Goal: Task Accomplishment & Management: Use online tool/utility

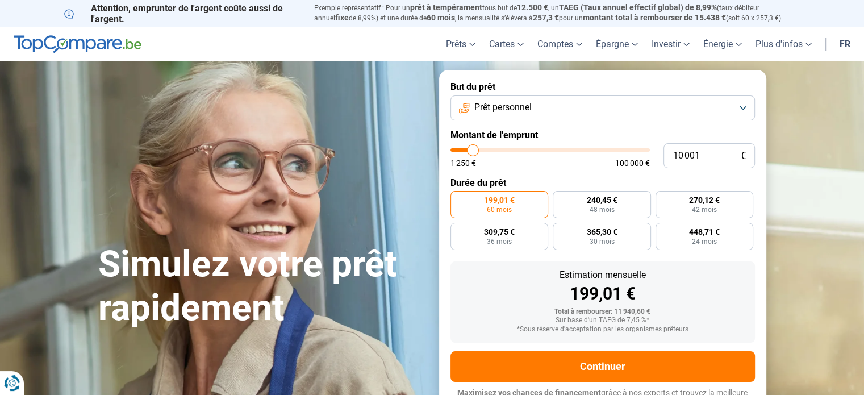
type input "10 750"
type input "10750"
type input "11 000"
type input "11000"
type input "11 750"
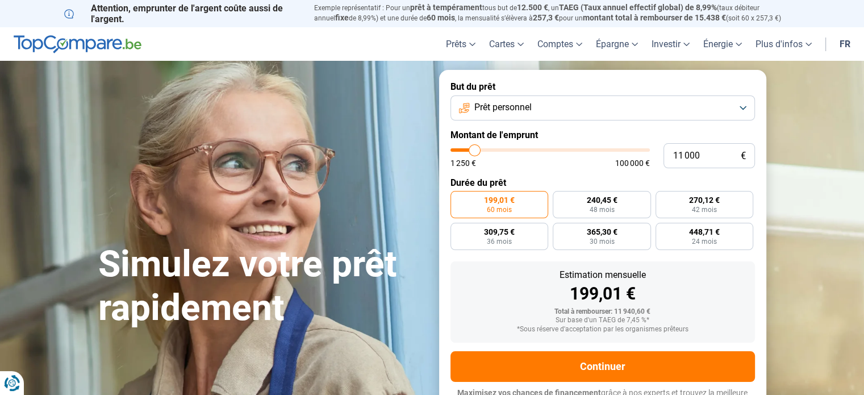
type input "11750"
type input "12 250"
type input "12250"
type input "12 500"
type input "12500"
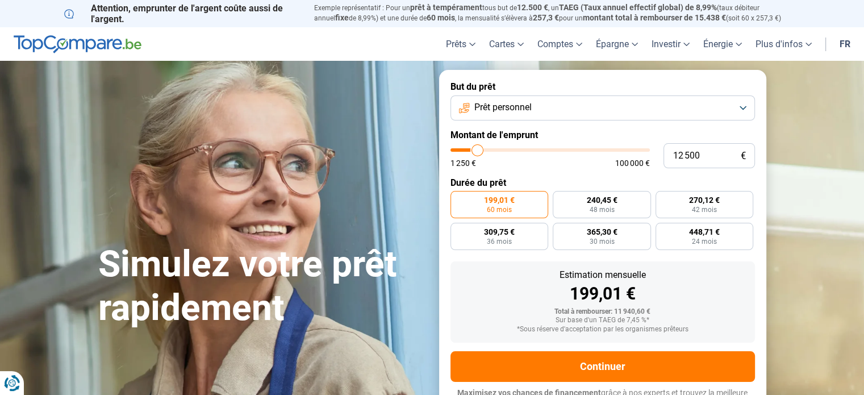
type input "14 000"
type input "14000"
type input "17 500"
type input "17500"
type input "22 250"
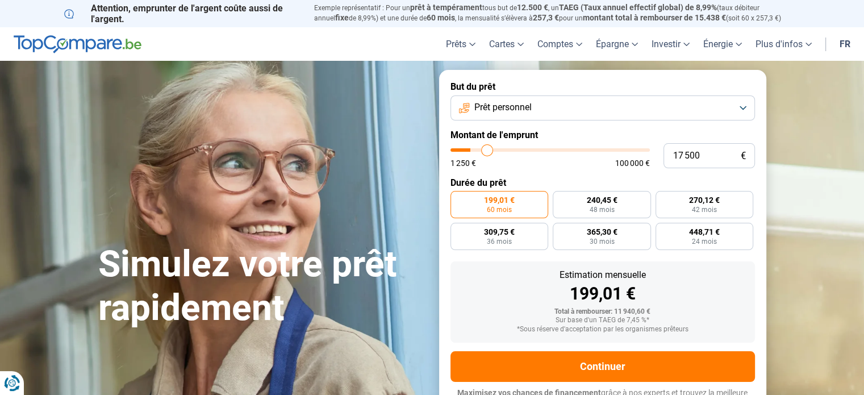
type input "22250"
type input "25 250"
type input "25250"
type input "27 250"
type input "27250"
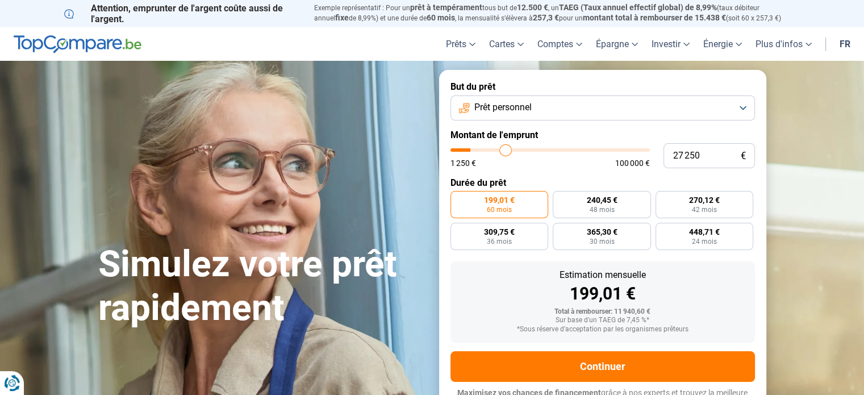
type input "29 750"
type input "29750"
type input "31 000"
type input "31000"
type input "33 000"
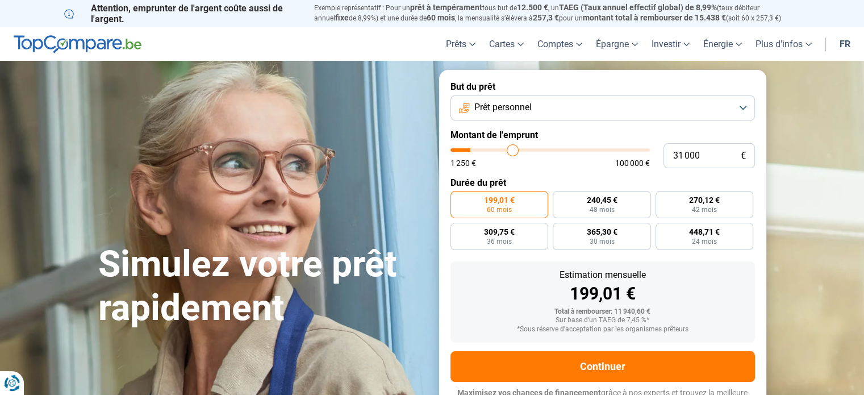
type input "33000"
type input "36 500"
type input "36500"
type input "38 500"
type input "38500"
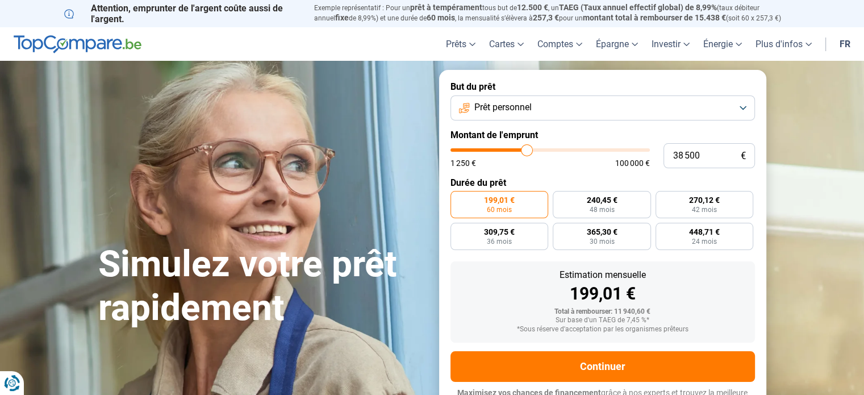
type input "39 250"
type input "39250"
type input "40 000"
type input "40000"
type input "40 750"
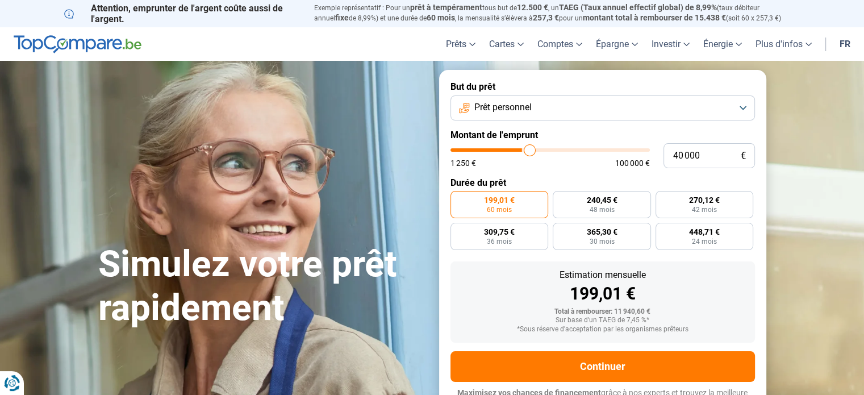
type input "40750"
type input "41 500"
type input "41500"
type input "41 750"
type input "41750"
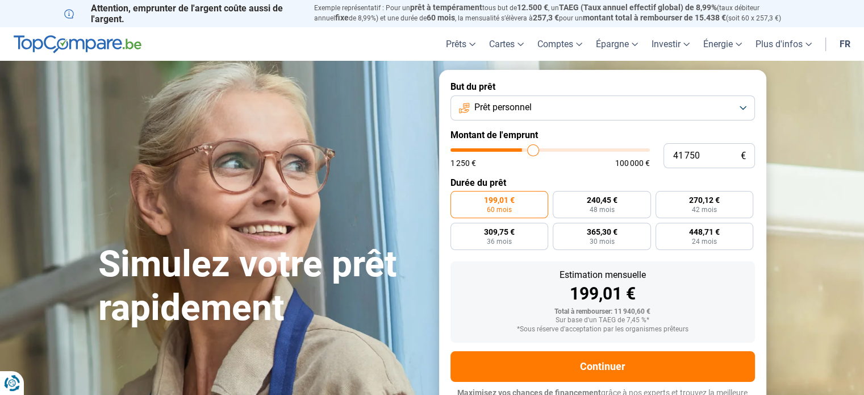
type input "42 250"
type input "42250"
type input "42 500"
type input "42500"
type input "43 500"
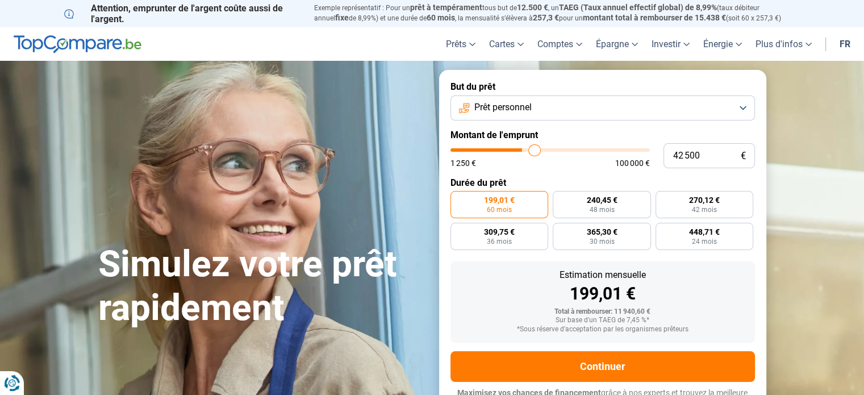
type input "43500"
type input "43 750"
type input "43750"
type input "44 250"
type input "44250"
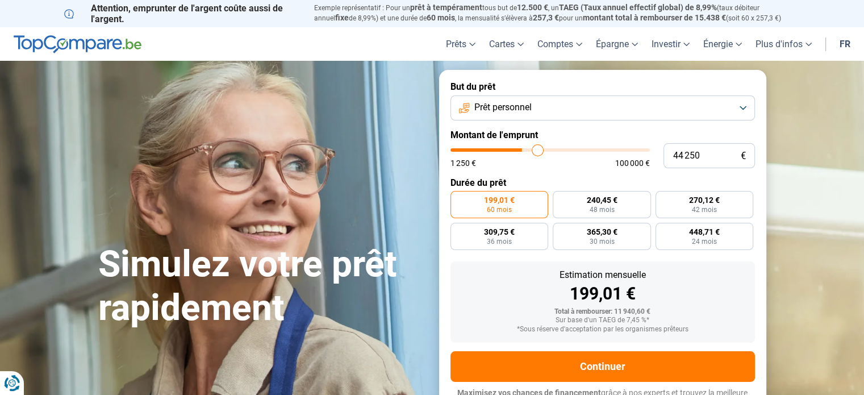
type input "44 500"
type input "44500"
type input "45 500"
type input "45500"
type input "46 750"
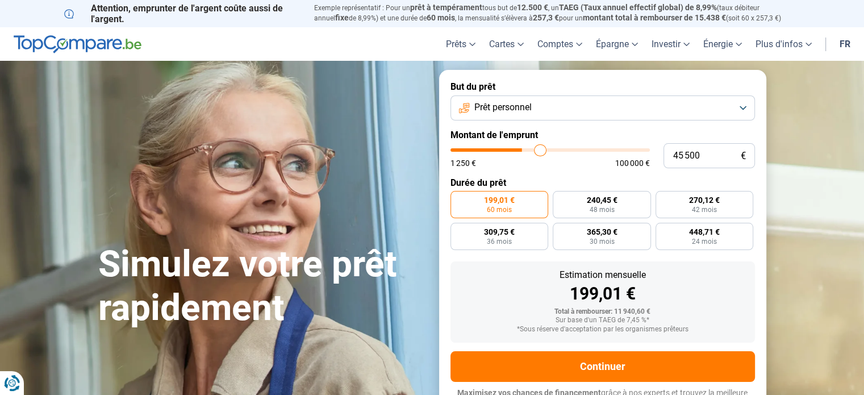
type input "46750"
type input "48 000"
type input "48000"
type input "48 500"
type input "48500"
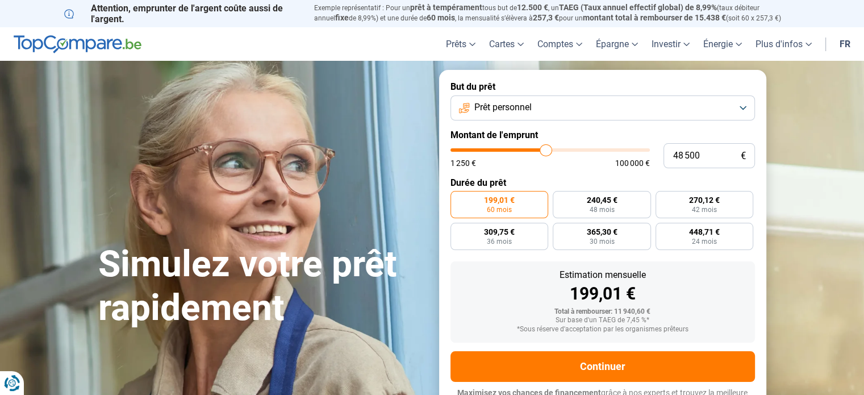
type input "49 000"
type input "49000"
type input "49 250"
type input "49250"
type input "50 500"
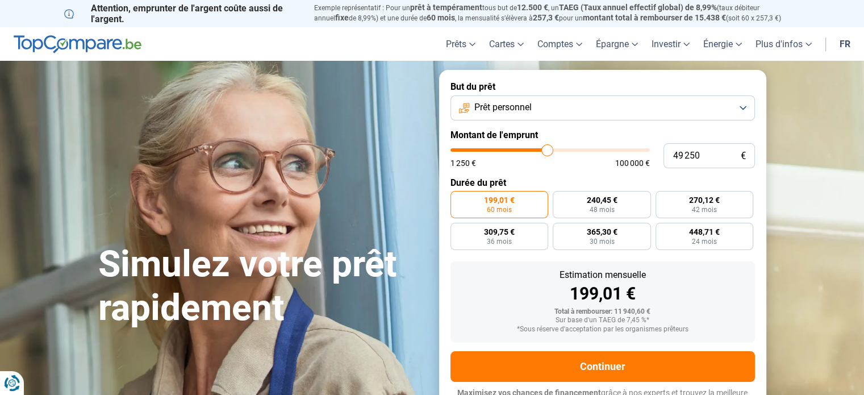
type input "50500"
type input "50 750"
type input "50750"
type input "51 000"
type input "51000"
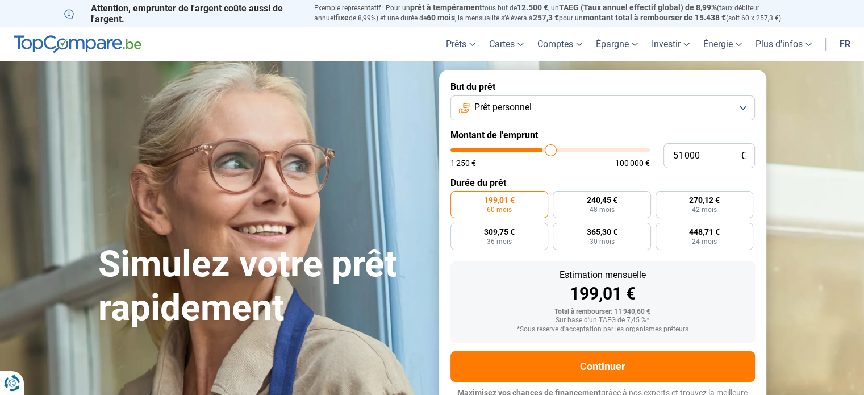
type input "51 500"
type input "51500"
type input "52 000"
type input "52000"
type input "52 750"
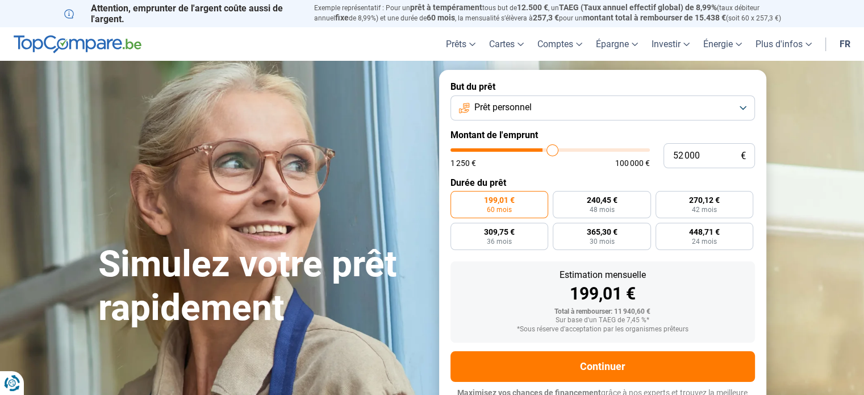
type input "52750"
type input "53 750"
type input "53750"
type input "54 500"
type input "54500"
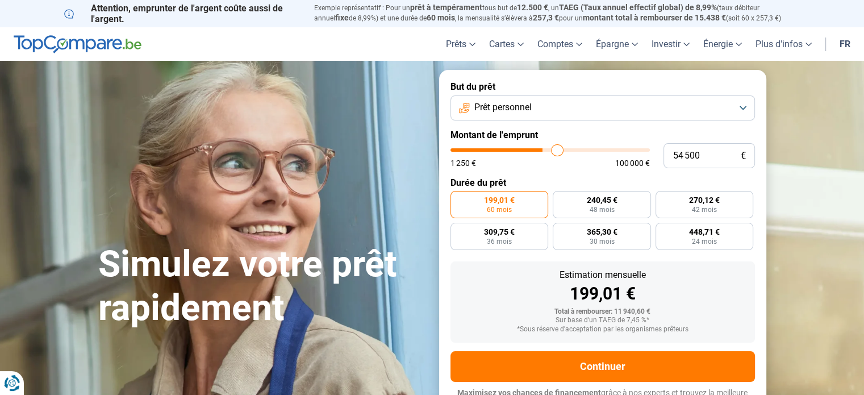
type input "55 000"
type input "55000"
type input "55 750"
drag, startPoint x: 474, startPoint y: 149, endPoint x: 559, endPoint y: 161, distance: 85.4
type input "55750"
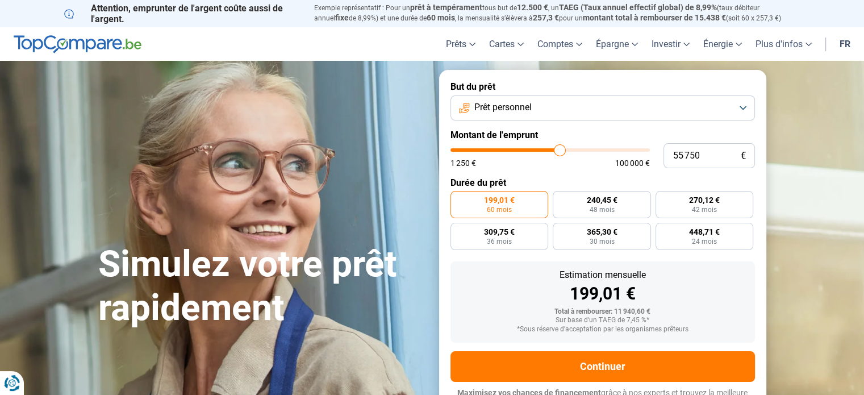
click at [559, 152] on input "range" at bounding box center [549, 149] width 199 height 3
radio input "false"
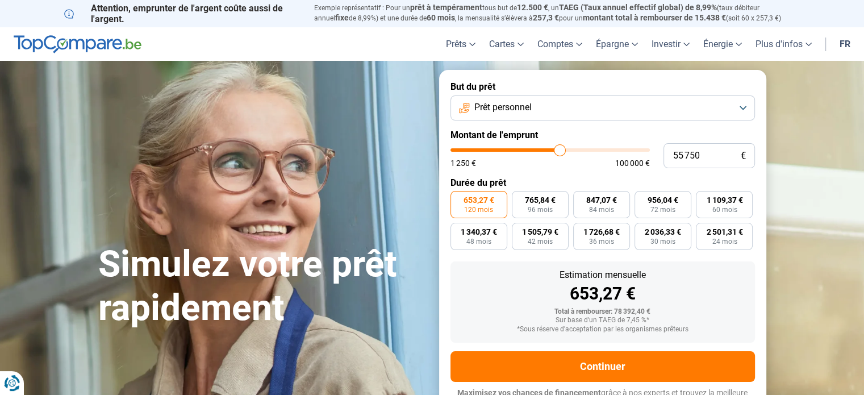
scroll to position [15, 0]
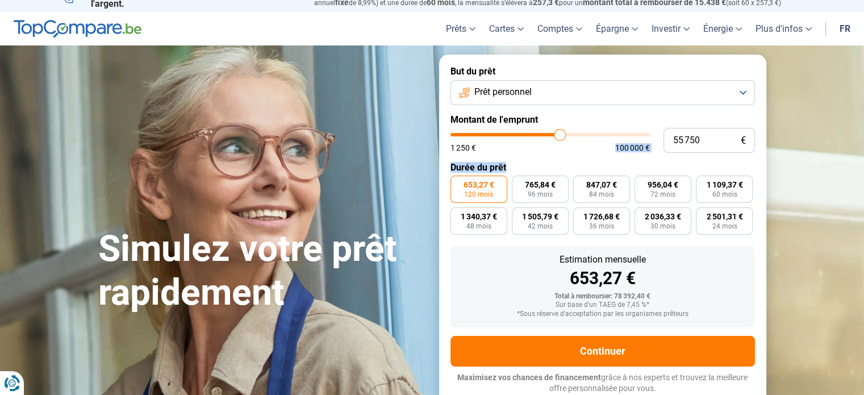
drag, startPoint x: 558, startPoint y: 154, endPoint x: 542, endPoint y: 136, distance: 24.5
click at [541, 147] on form "But du prêt Prêt personnel Montant de l'emprunt 55 750 € 1 250 € 100 000 € Duré…" at bounding box center [602, 230] width 327 height 350
type input "49 750"
type input "49750"
type input "49 250"
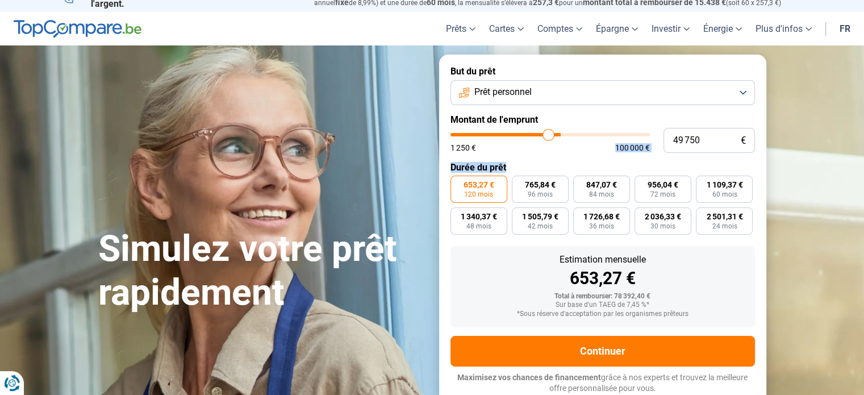
type input "49250"
type input "49 000"
type input "49000"
type input "48 500"
type input "48500"
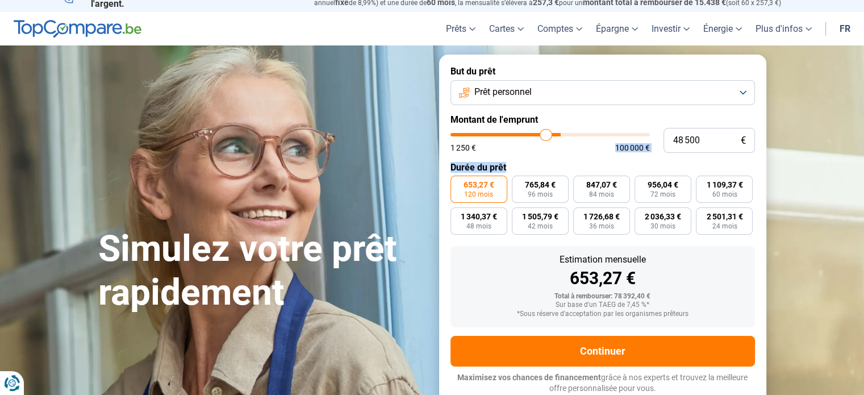
type input "48 250"
type input "48250"
type input "47 750"
type input "47750"
type input "47 250"
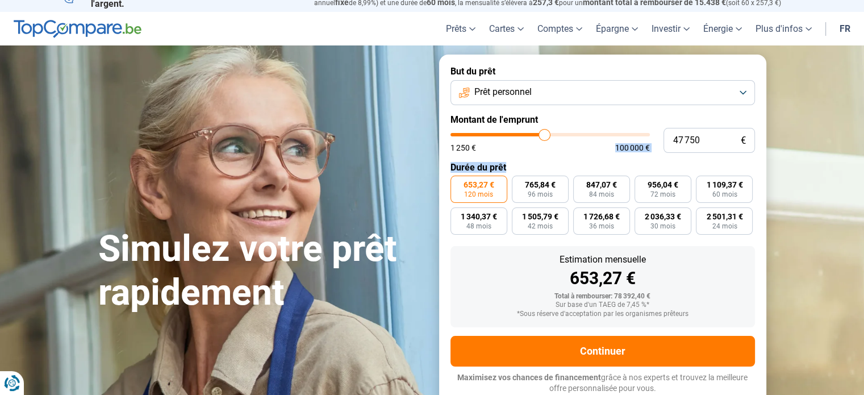
type input "47250"
type input "47 000"
type input "47000"
type input "46 500"
type input "46500"
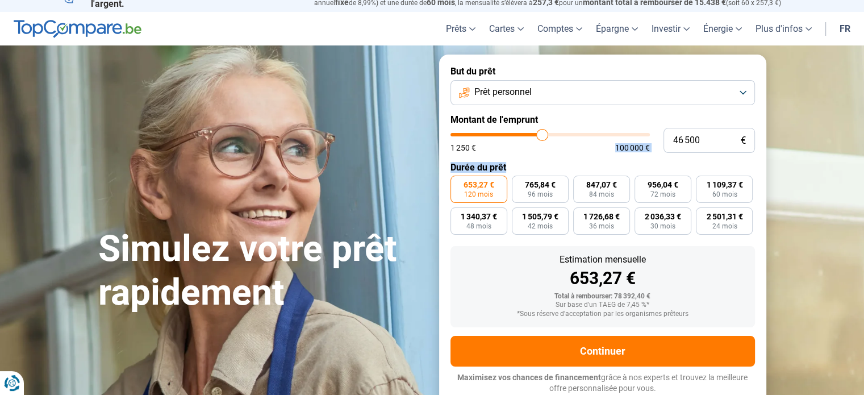
click at [542, 133] on input "range" at bounding box center [549, 134] width 199 height 3
type input "45 750"
type input "45750"
type input "45 500"
type input "45500"
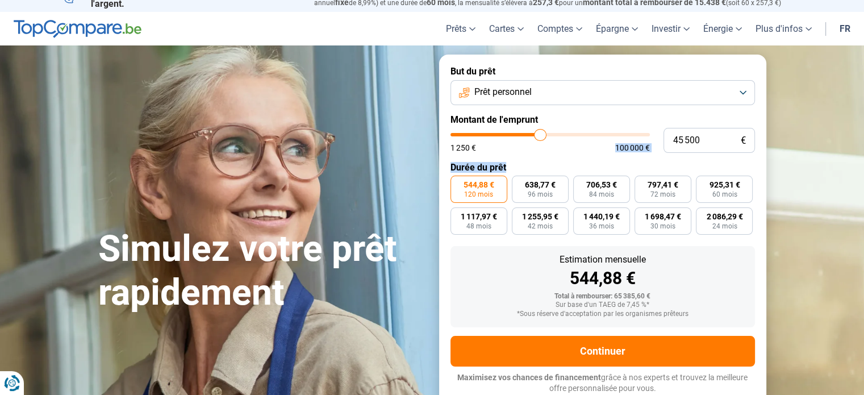
type input "45 000"
type input "45000"
type input "44 750"
type input "44750"
type input "44 250"
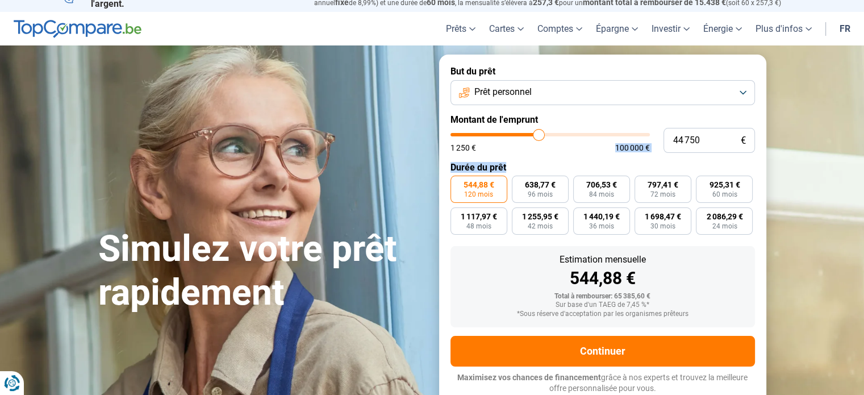
type input "44250"
type input "43 750"
type input "43750"
type input "43 000"
type input "43000"
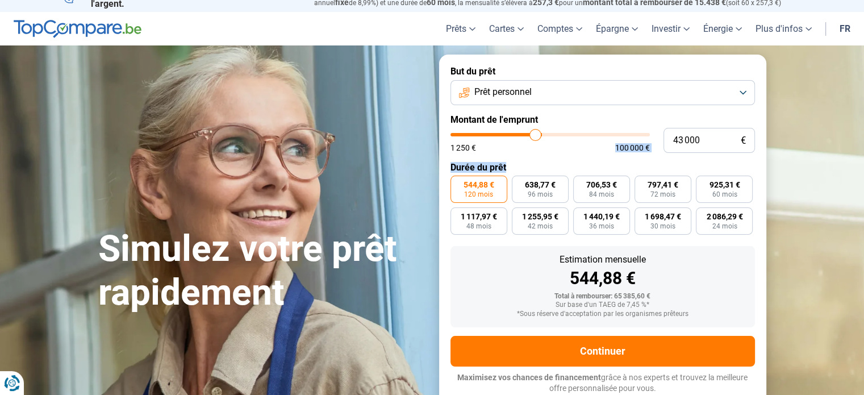
type input "42 750"
type input "42750"
type input "42 250"
type input "42250"
type input "42 000"
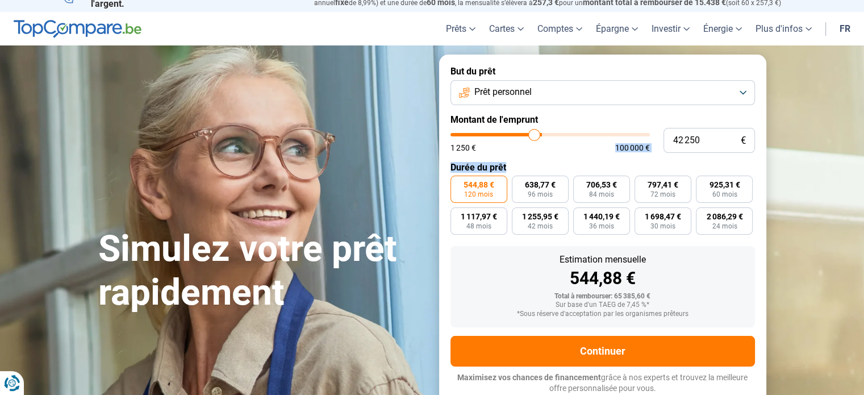
type input "42000"
type input "41 500"
type input "41500"
type input "41 000"
type input "41000"
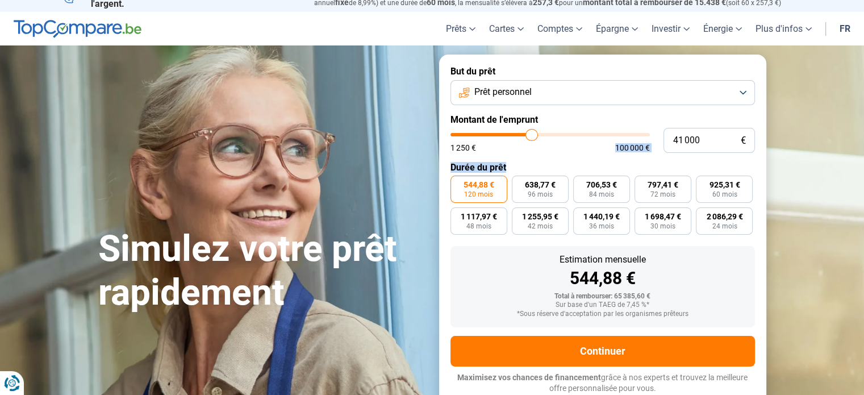
type input "40 750"
type input "40750"
type input "40 250"
type input "40250"
type input "39 750"
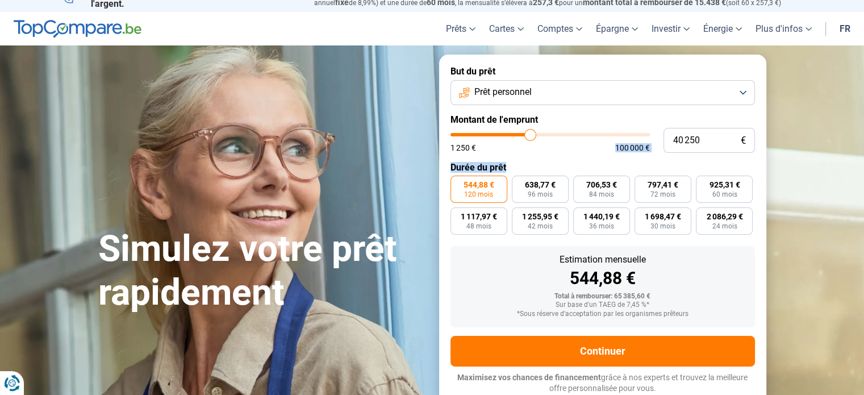
type input "39750"
type input "39 250"
type input "39250"
type input "38 500"
type input "38500"
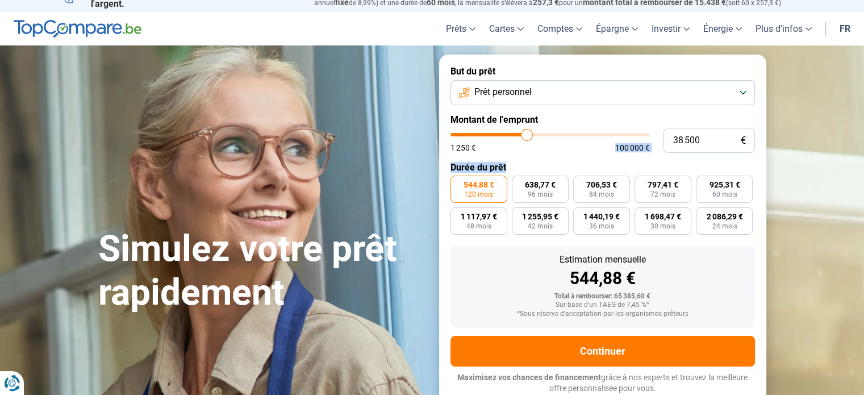
type input "38 000"
type input "38000"
type input "37 500"
type input "37500"
type input "36 750"
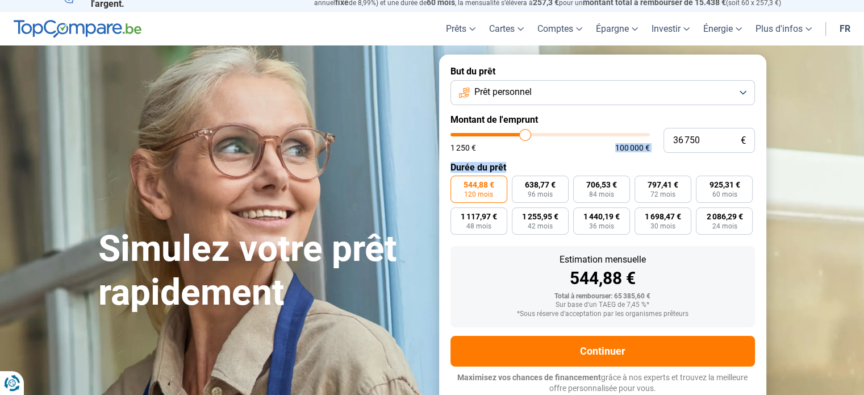
type input "36750"
type input "36 250"
type input "36250"
type input "35 500"
type input "35500"
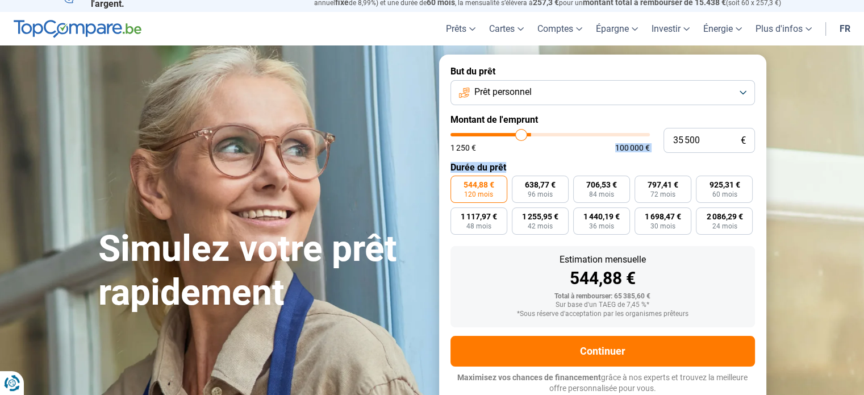
type input "35 250"
type input "35250"
type input "34 500"
type input "34500"
type input "34 250"
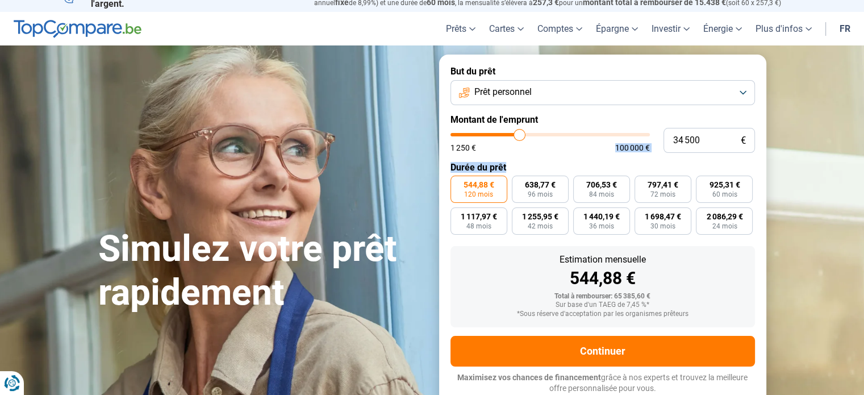
type input "34250"
type input "34 000"
drag, startPoint x: 541, startPoint y: 128, endPoint x: 518, endPoint y: 136, distance: 23.9
type input "34000"
click at [518, 136] on input "range" at bounding box center [549, 134] width 199 height 3
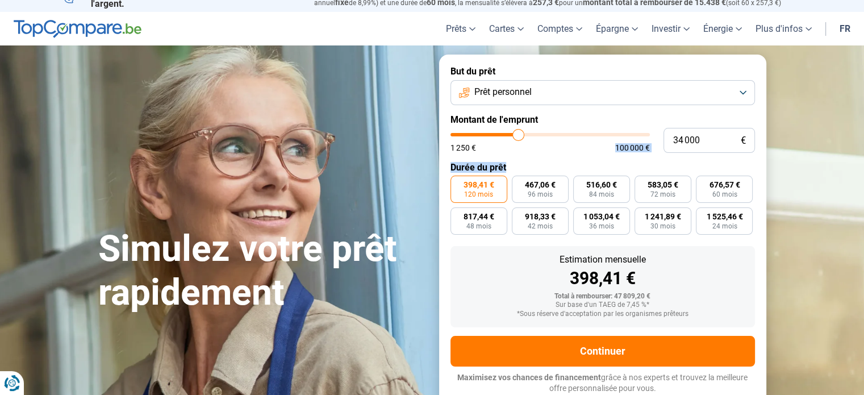
type input "34 750"
type input "34750"
type input "34 500"
type input "34500"
type input "34 000"
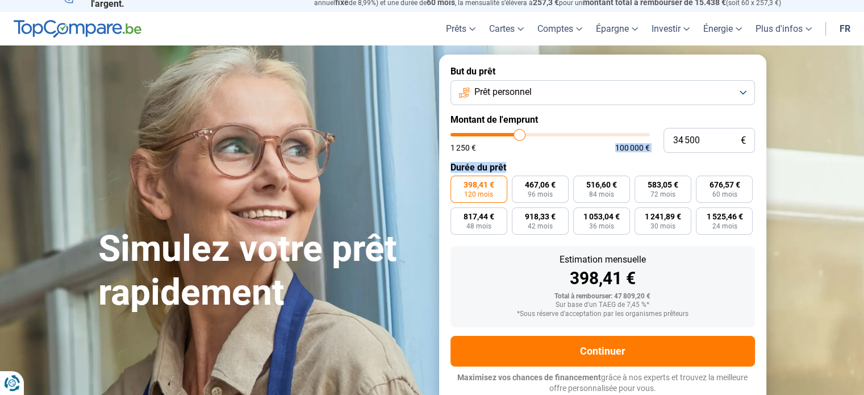
type input "34000"
type input "33 750"
type input "33750"
type input "33 250"
type input "33250"
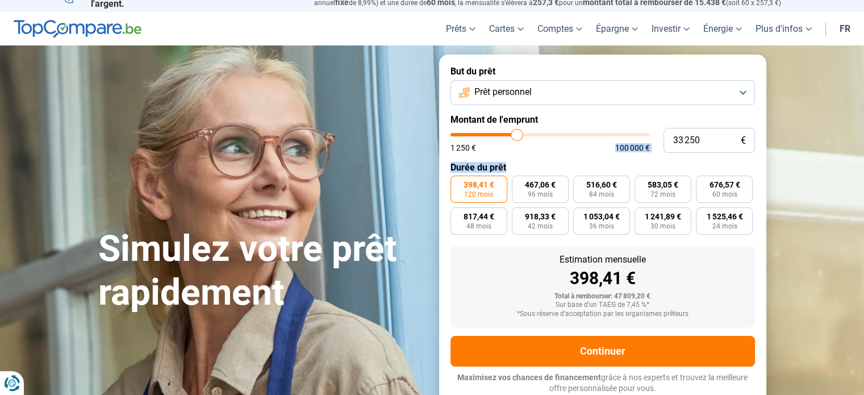
type input "32 750"
type input "32750"
type input "32 500"
type input "32500"
type input "31 750"
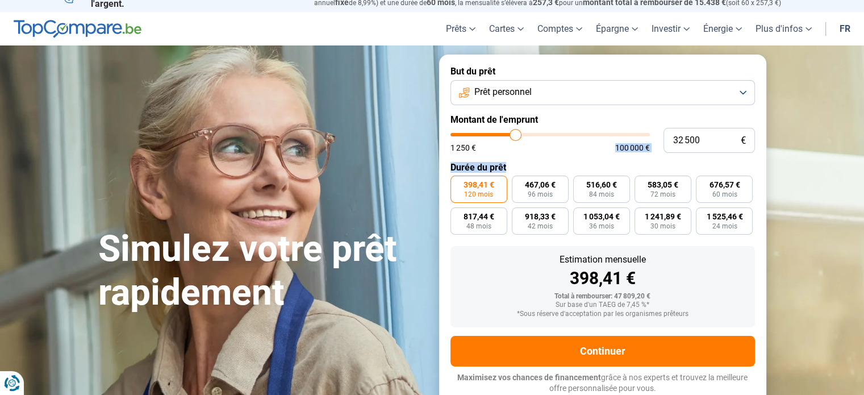
type input "31750"
type input "31 250"
type input "31250"
type input "30 750"
type input "30750"
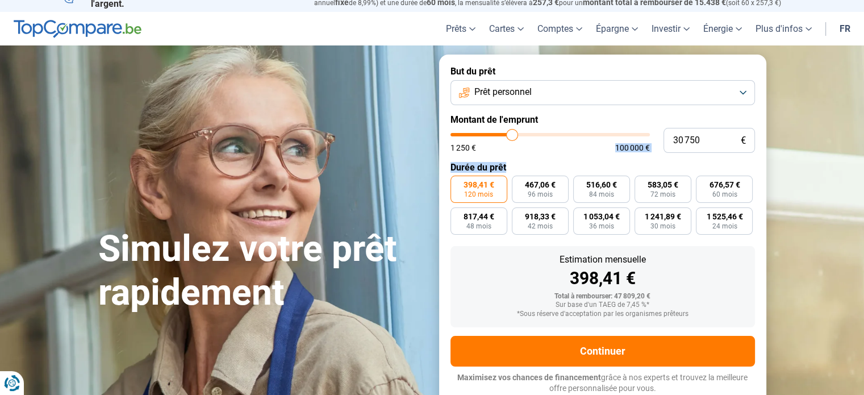
type input "30 000"
type input "30000"
type input "29 500"
type input "29500"
type input "29 250"
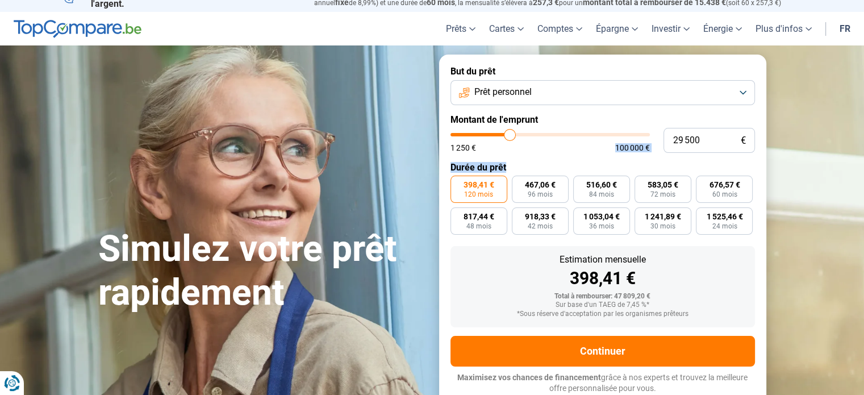
type input "29250"
type input "28 750"
type input "28750"
type input "28 250"
type input "28250"
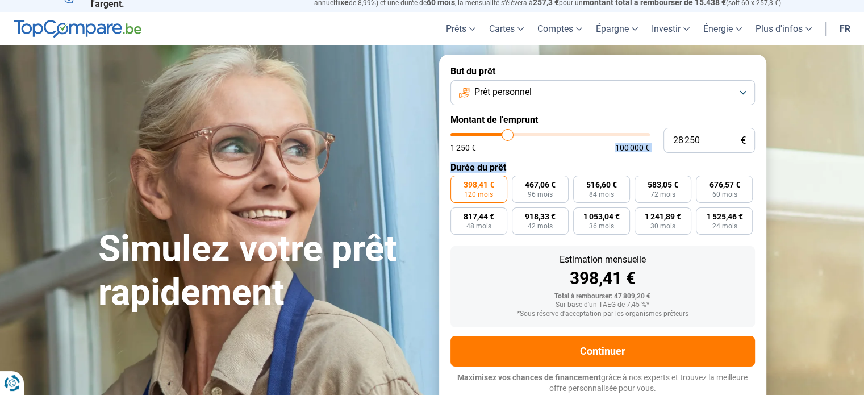
type input "28 000"
type input "28000"
type input "27 500"
type input "27500"
type input "27 250"
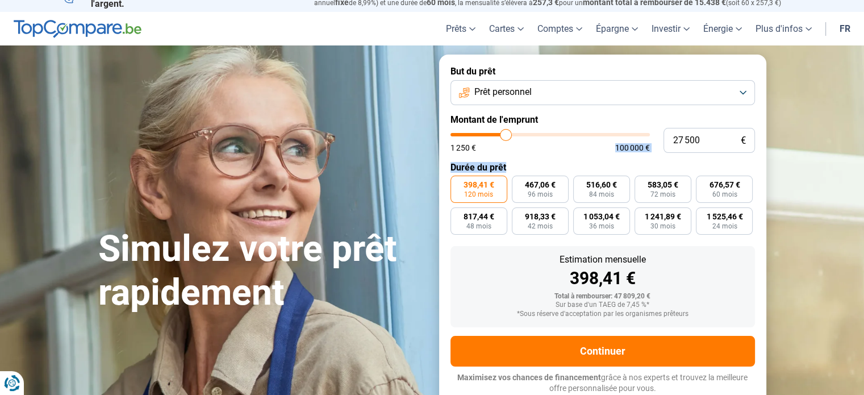
type input "27250"
type input "26 750"
type input "26750"
type input "27 000"
type input "27000"
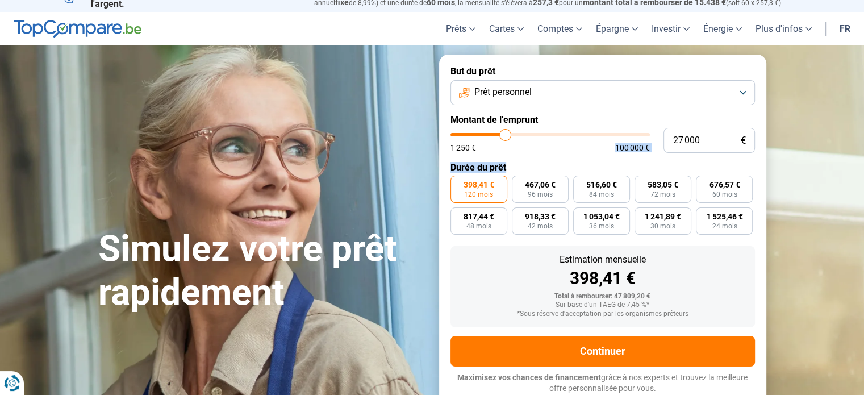
type input "27 250"
type input "27250"
type input "27 750"
type input "27750"
type input "28 000"
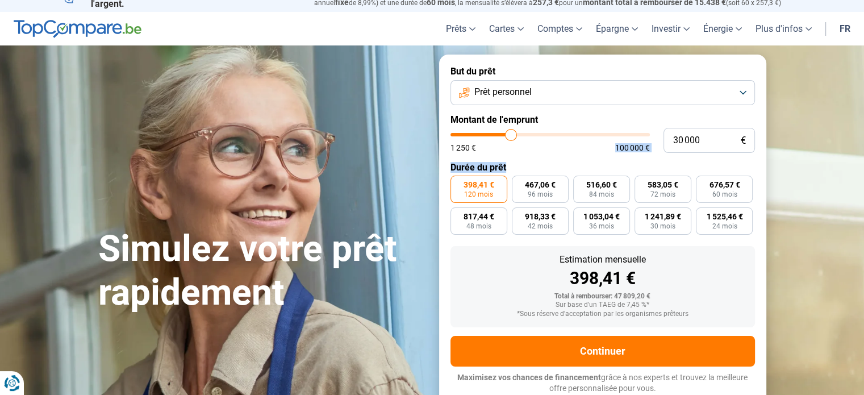
drag, startPoint x: 520, startPoint y: 135, endPoint x: 511, endPoint y: 133, distance: 9.8
click at [511, 133] on input "range" at bounding box center [549, 134] width 199 height 3
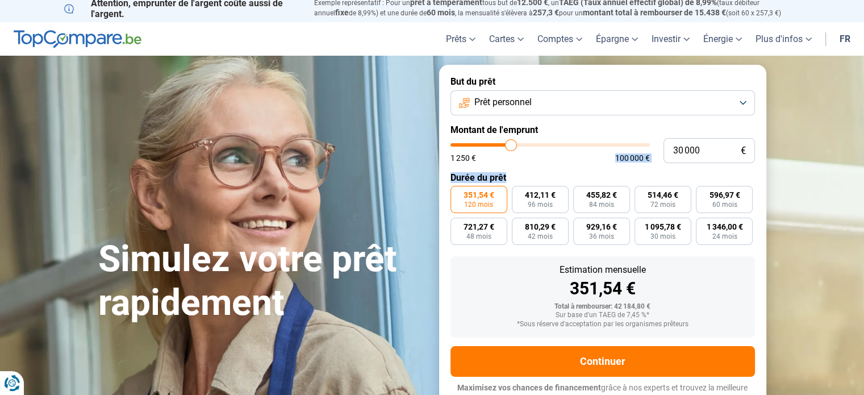
scroll to position [0, 0]
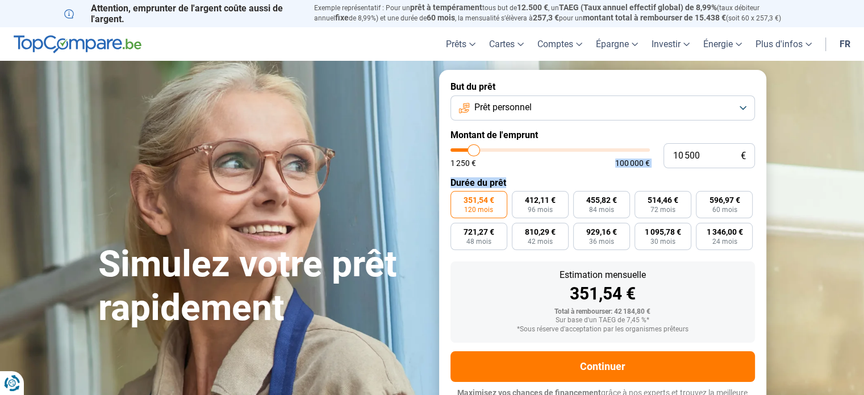
drag, startPoint x: 502, startPoint y: 154, endPoint x: 474, endPoint y: 151, distance: 28.5
click at [474, 151] on input "range" at bounding box center [549, 149] width 199 height 3
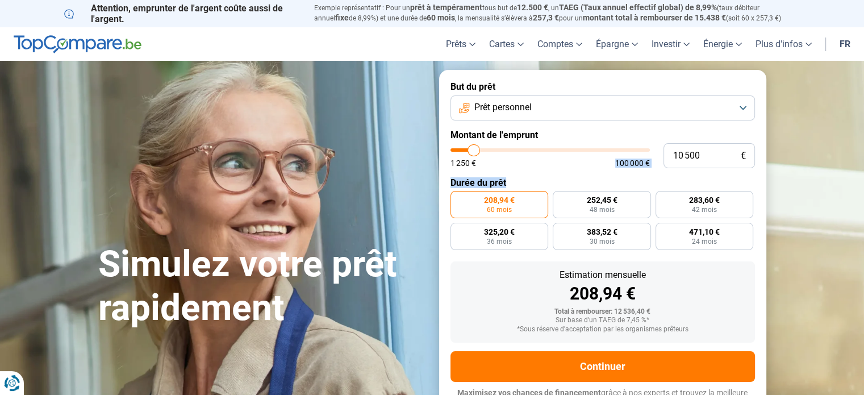
scroll to position [15, 0]
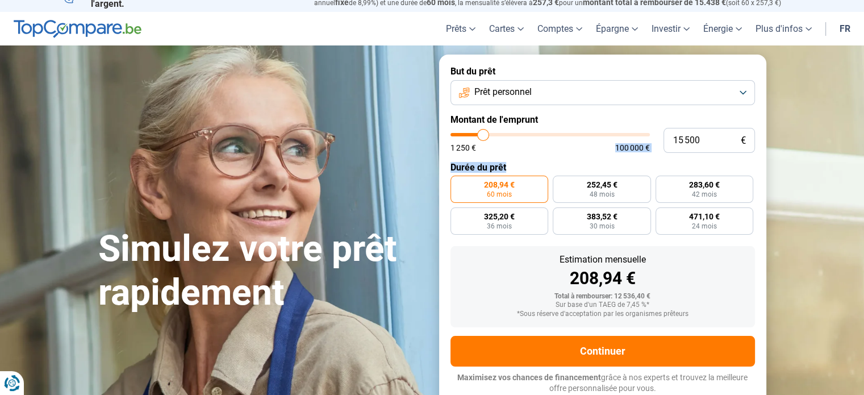
click at [483, 133] on input "range" at bounding box center [549, 134] width 199 height 3
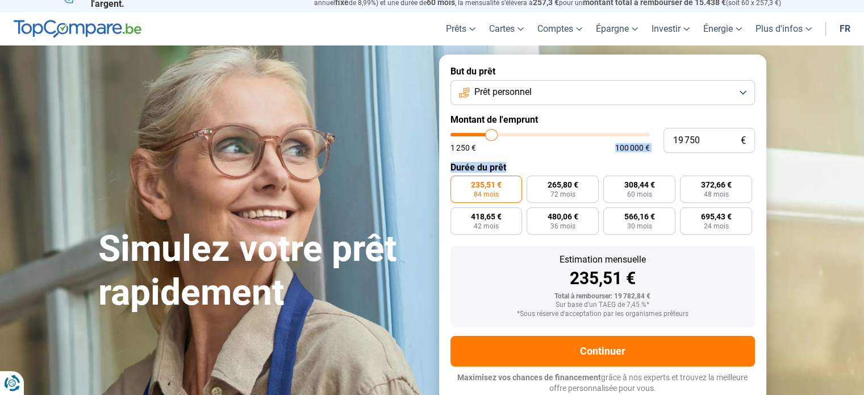
drag, startPoint x: 481, startPoint y: 132, endPoint x: 491, endPoint y: 135, distance: 10.8
click at [491, 135] on input "range" at bounding box center [549, 134] width 199 height 3
